Goal: Task Accomplishment & Management: Complete application form

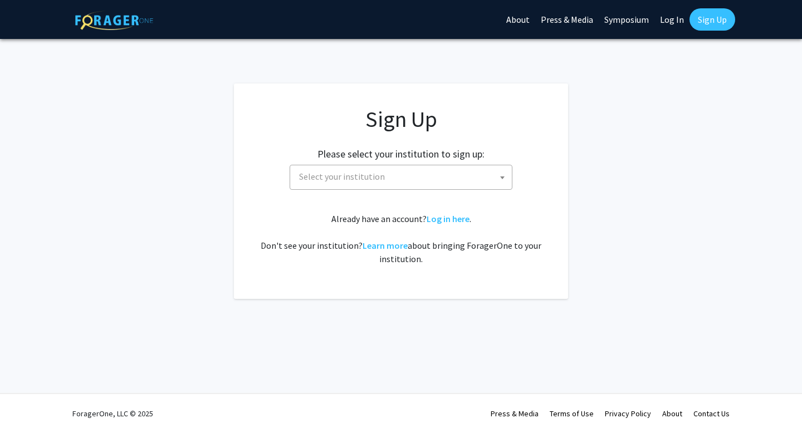
click at [487, 176] on span "Select your institution" at bounding box center [403, 176] width 217 height 23
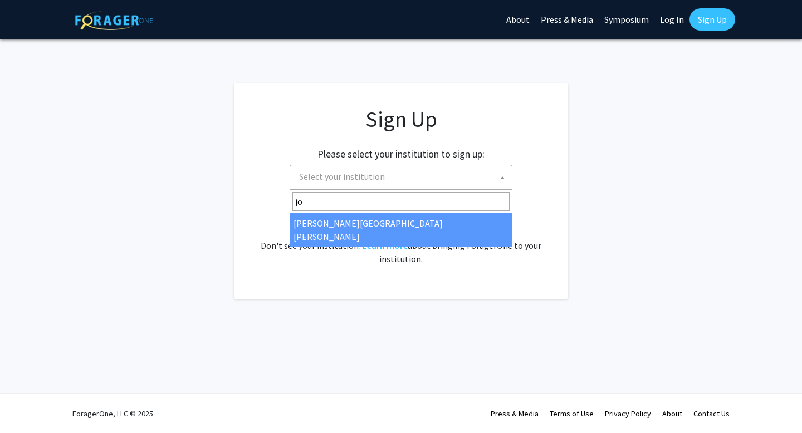
type input "jo"
select select "1"
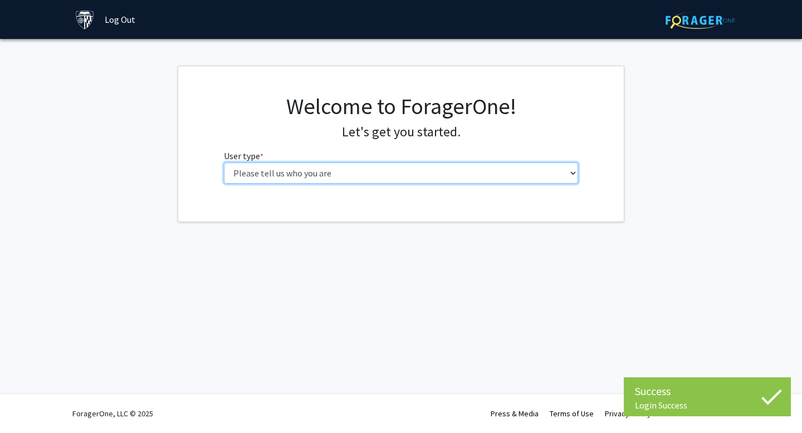
click at [473, 176] on select "Please tell us who you are Undergraduate Student Master's Student Doctoral Cand…" at bounding box center [401, 173] width 355 height 21
select select "2: masters"
click at [224, 163] on select "Please tell us who you are Undergraduate Student Master's Student Doctoral Cand…" at bounding box center [401, 173] width 355 height 21
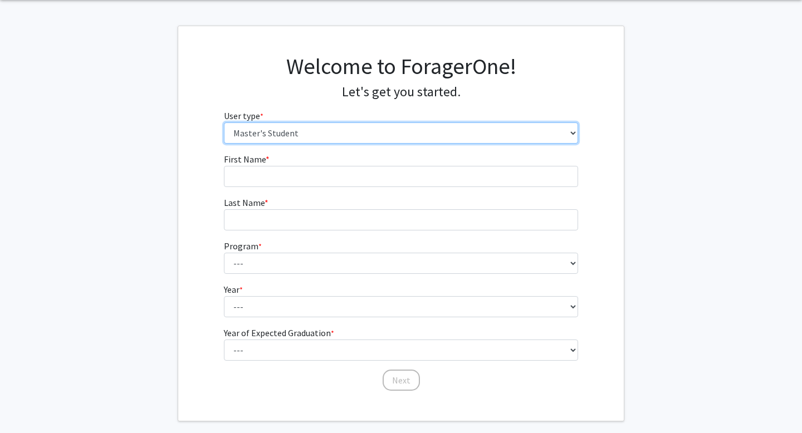
scroll to position [42, 0]
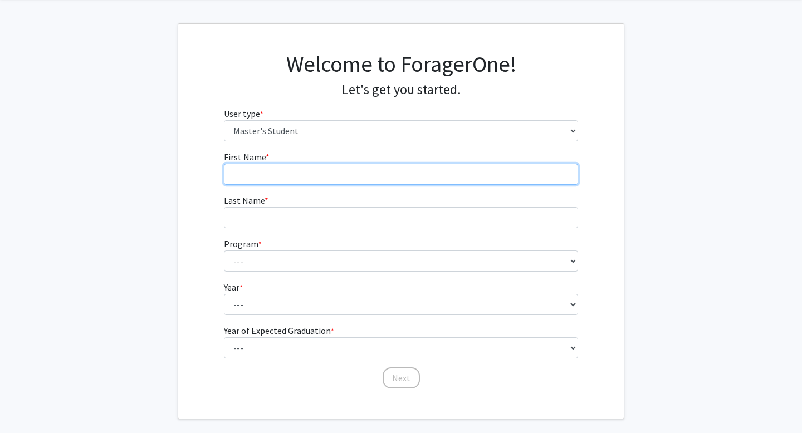
click at [451, 175] on input "First Name * required" at bounding box center [401, 174] width 355 height 21
type input "[PERSON_NAME]"
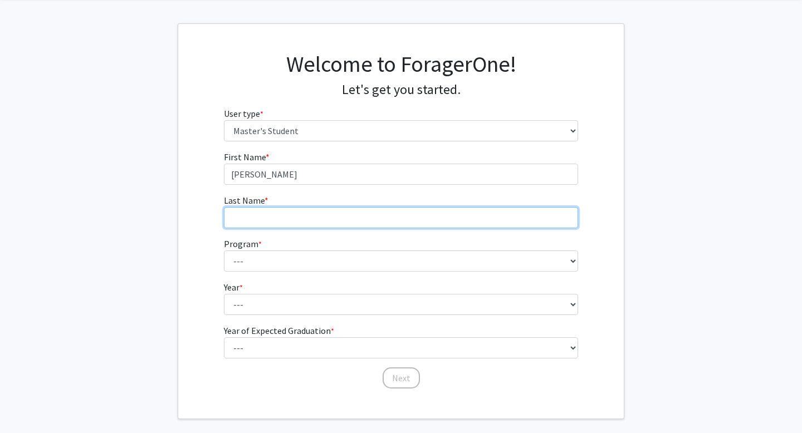
type input "[PERSON_NAME]"
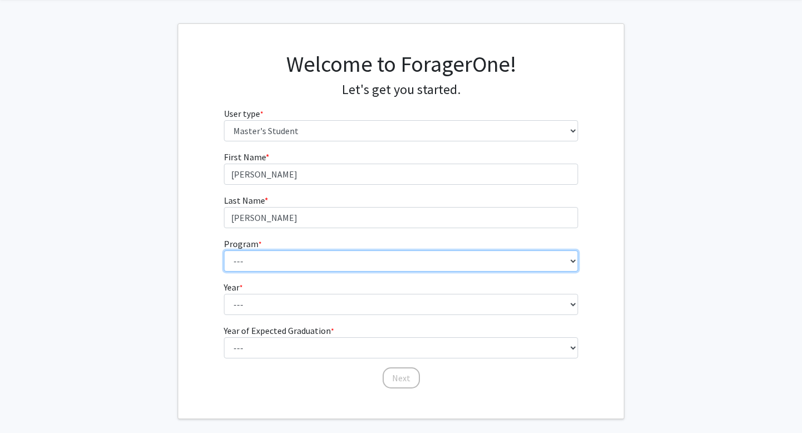
click at [325, 258] on select "--- Anatomy Education Applied and Computational Mathematics Applied Biomedical …" at bounding box center [401, 261] width 355 height 21
select select "63: 51"
click at [224, 251] on select "--- Anatomy Education Applied and Computational Mathematics Applied Biomedical …" at bounding box center [401, 261] width 355 height 21
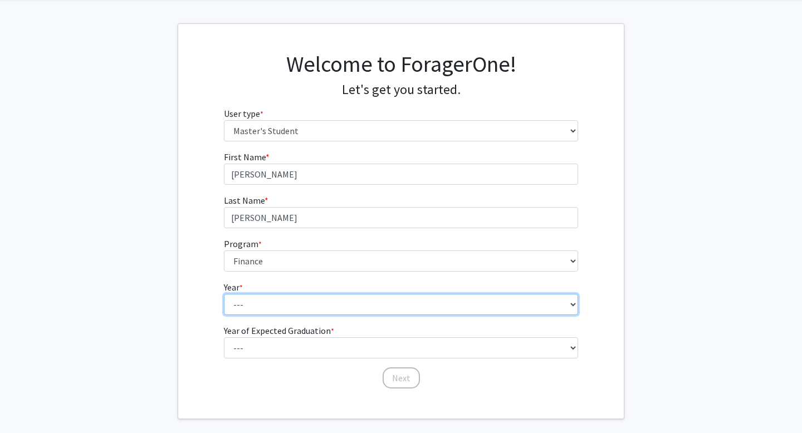
click at [341, 301] on select "--- First Year Second Year" at bounding box center [401, 304] width 355 height 21
select select "1: first_year"
click at [224, 294] on select "--- First Year Second Year" at bounding box center [401, 304] width 355 height 21
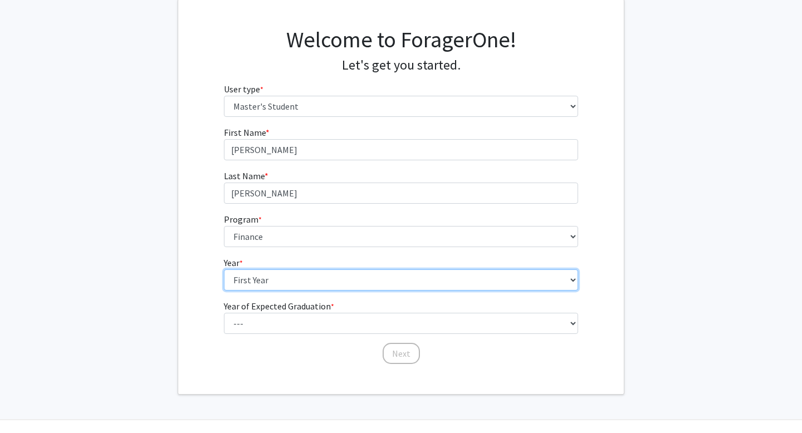
scroll to position [93, 0]
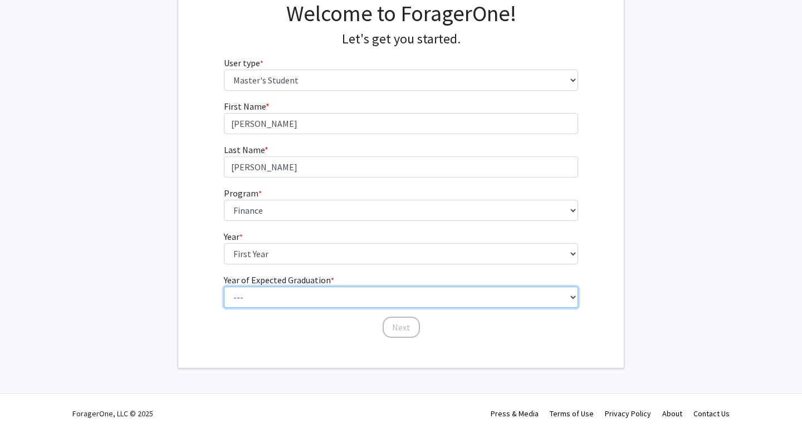
click at [342, 298] on select "--- 2025 2026 2027 2028 2029 2030 2031 2032 2033 2034" at bounding box center [401, 297] width 355 height 21
select select "2: 2026"
click at [224, 287] on select "--- 2025 2026 2027 2028 2029 2030 2031 2032 2033 2034" at bounding box center [401, 297] width 355 height 21
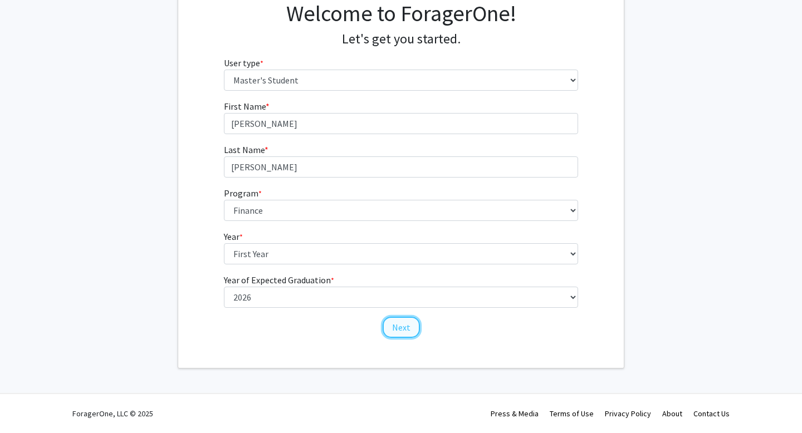
click at [393, 322] on button "Next" at bounding box center [401, 327] width 37 height 21
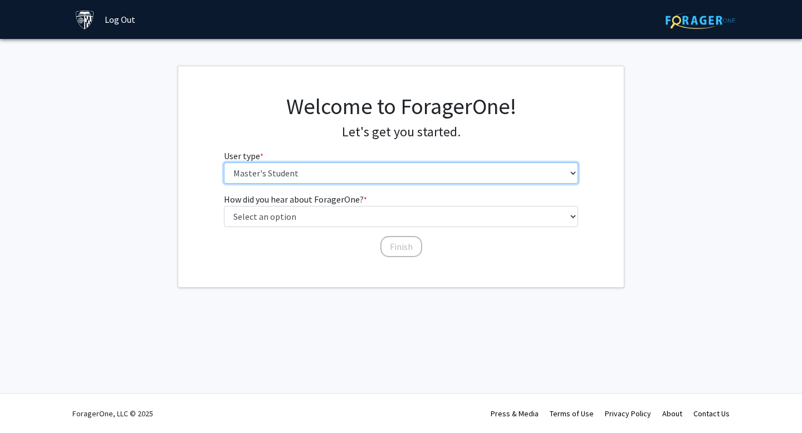
click at [433, 174] on select "Please tell us who you are Undergraduate Student Master's Student Doctoral Cand…" at bounding box center [401, 173] width 355 height 21
click at [224, 163] on select "Please tell us who you are Undergraduate Student Master's Student Doctoral Cand…" at bounding box center [401, 173] width 355 height 21
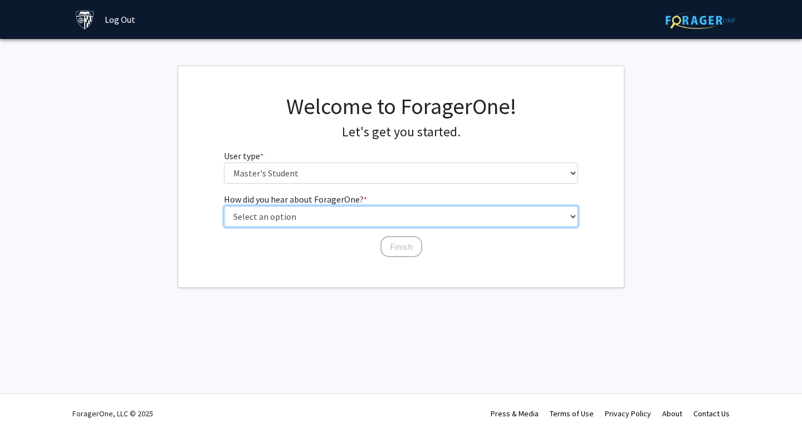
click at [463, 215] on select "Select an option Peer/student recommendation Faculty/staff recommendation Unive…" at bounding box center [401, 216] width 355 height 21
click at [224, 206] on select "Select an option Peer/student recommendation Faculty/staff recommendation Unive…" at bounding box center [401, 216] width 355 height 21
click at [462, 215] on select "Select an option Peer/student recommendation Faculty/staff recommendation Unive…" at bounding box center [401, 216] width 355 height 21
select select "3: university_website"
click at [224, 206] on select "Select an option Peer/student recommendation Faculty/staff recommendation Unive…" at bounding box center [401, 216] width 355 height 21
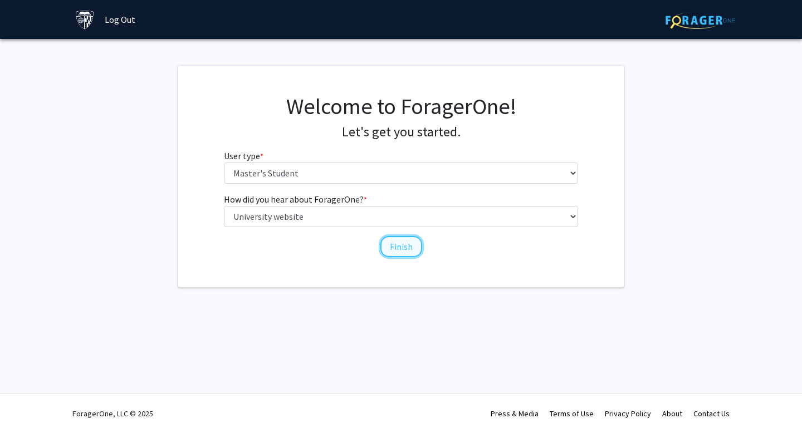
click at [400, 252] on button "Finish" at bounding box center [401, 246] width 42 height 21
